Goal: Find contact information: Find contact information

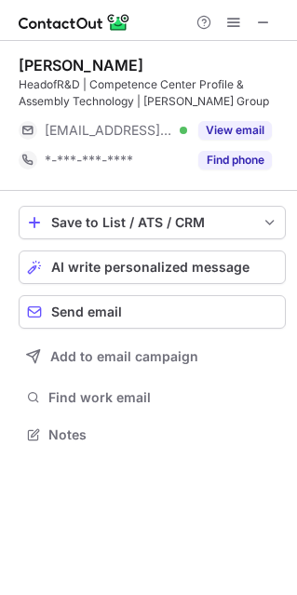
scroll to position [421, 297]
drag, startPoint x: 142, startPoint y: 11, endPoint x: 152, endPoint y: -49, distance: 61.2
click at [152, 0] on html "[PERSON_NAME] Head of R&D | Competence Center Profile & Assembly Technology | […" at bounding box center [148, 297] width 297 height 595
click at [157, 7] on div at bounding box center [148, 20] width 297 height 41
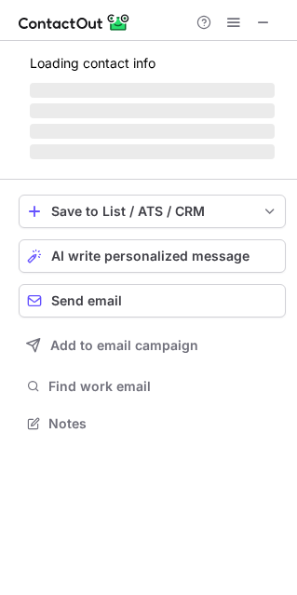
scroll to position [421, 297]
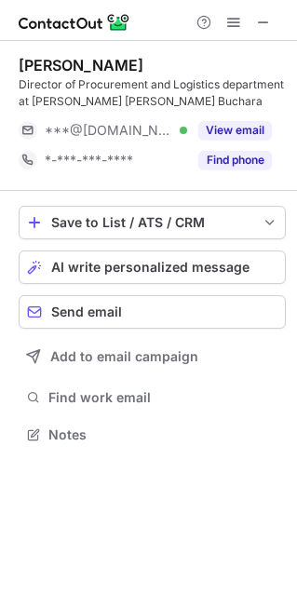
scroll to position [421, 297]
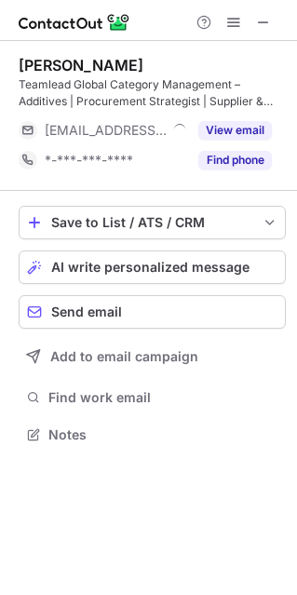
scroll to position [421, 297]
